Goal: Task Accomplishment & Management: Use online tool/utility

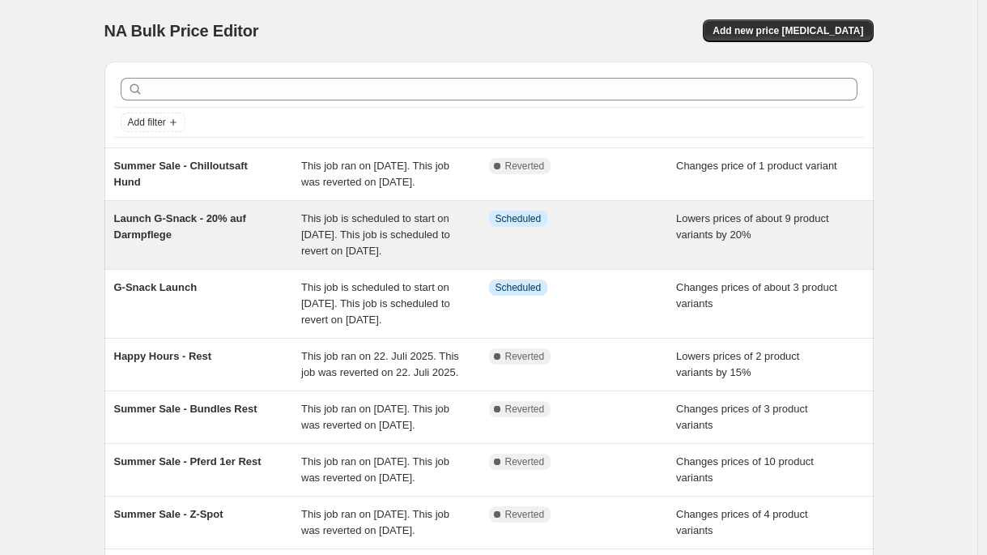
click at [334, 232] on span "This job is scheduled to start on [DATE]. This job is scheduled to revert on [D…" at bounding box center [375, 234] width 149 height 45
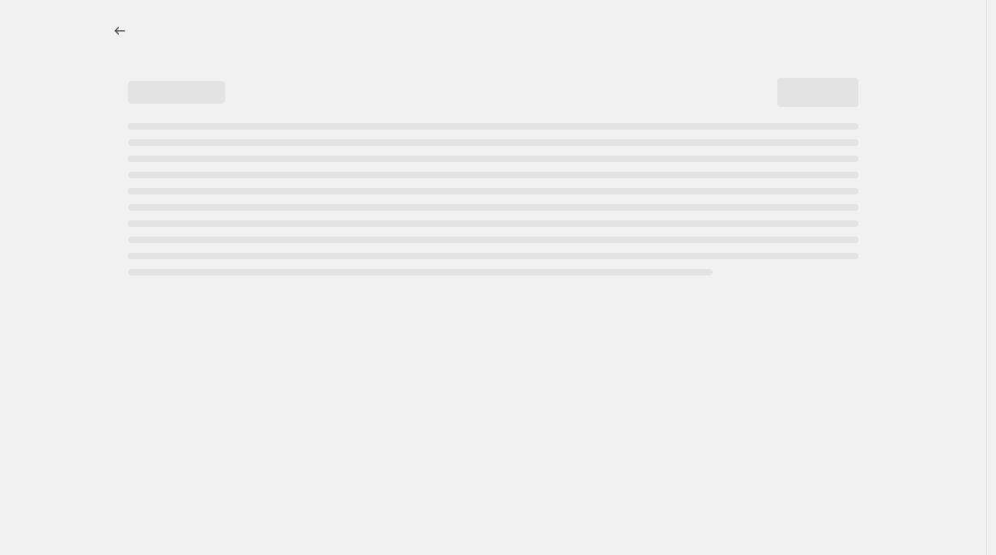
select select "percentage"
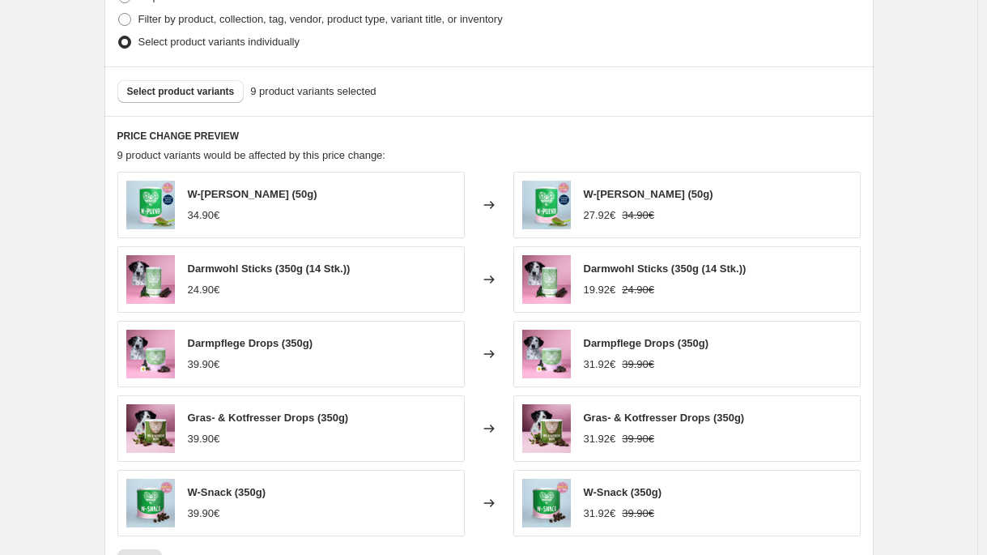
scroll to position [939, 0]
